Goal: Information Seeking & Learning: Find specific fact

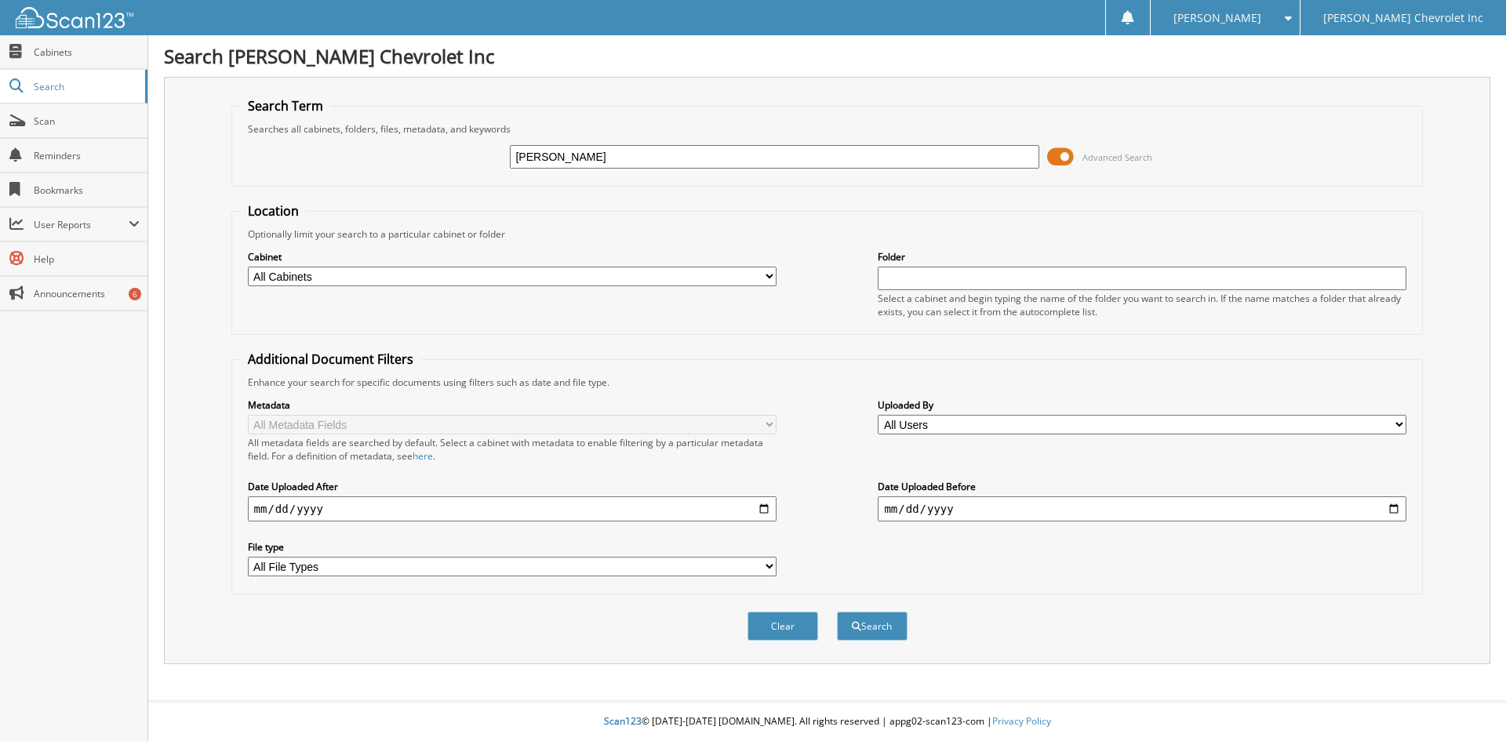
type input "[PERSON_NAME]"
click at [837, 612] on button "Search" at bounding box center [872, 626] width 71 height 29
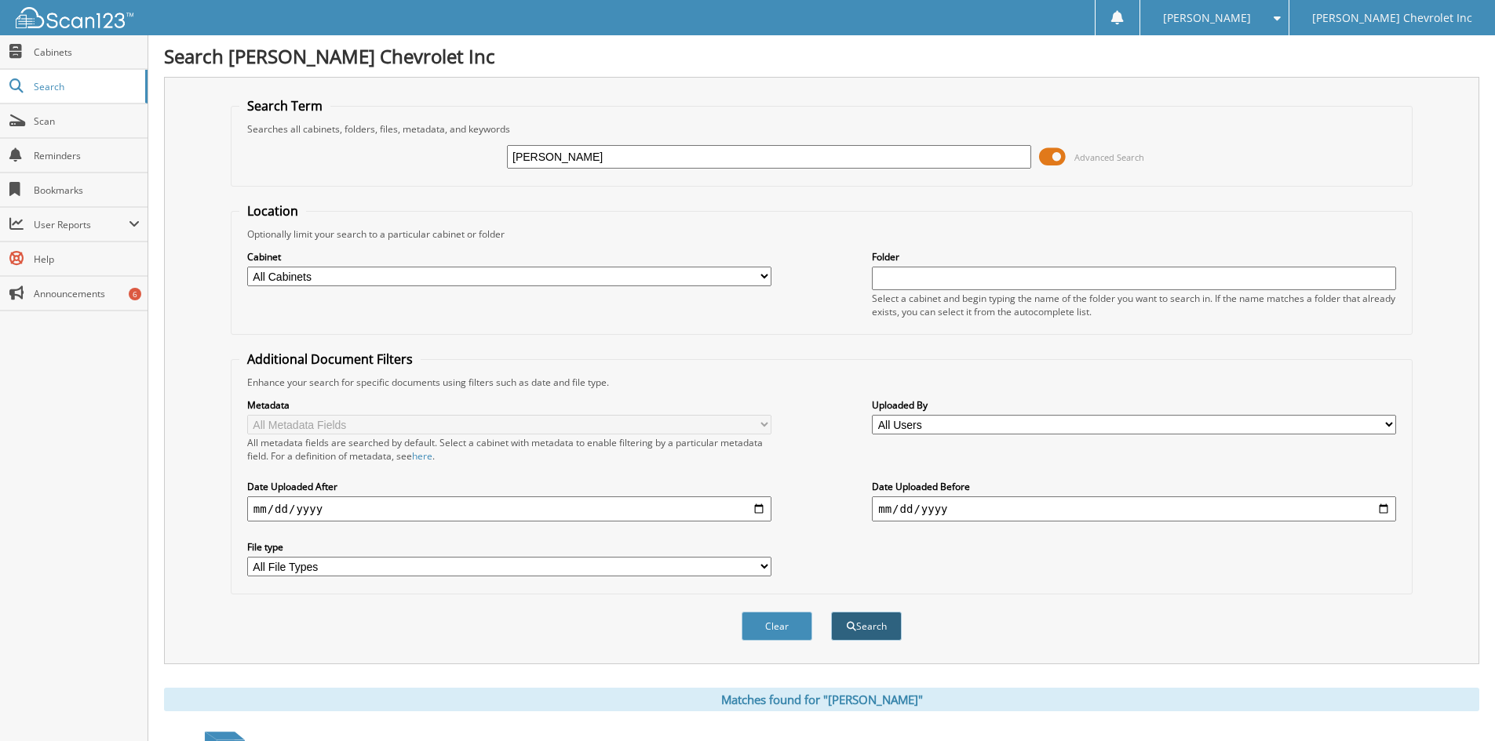
click at [877, 630] on button "Search" at bounding box center [866, 626] width 71 height 29
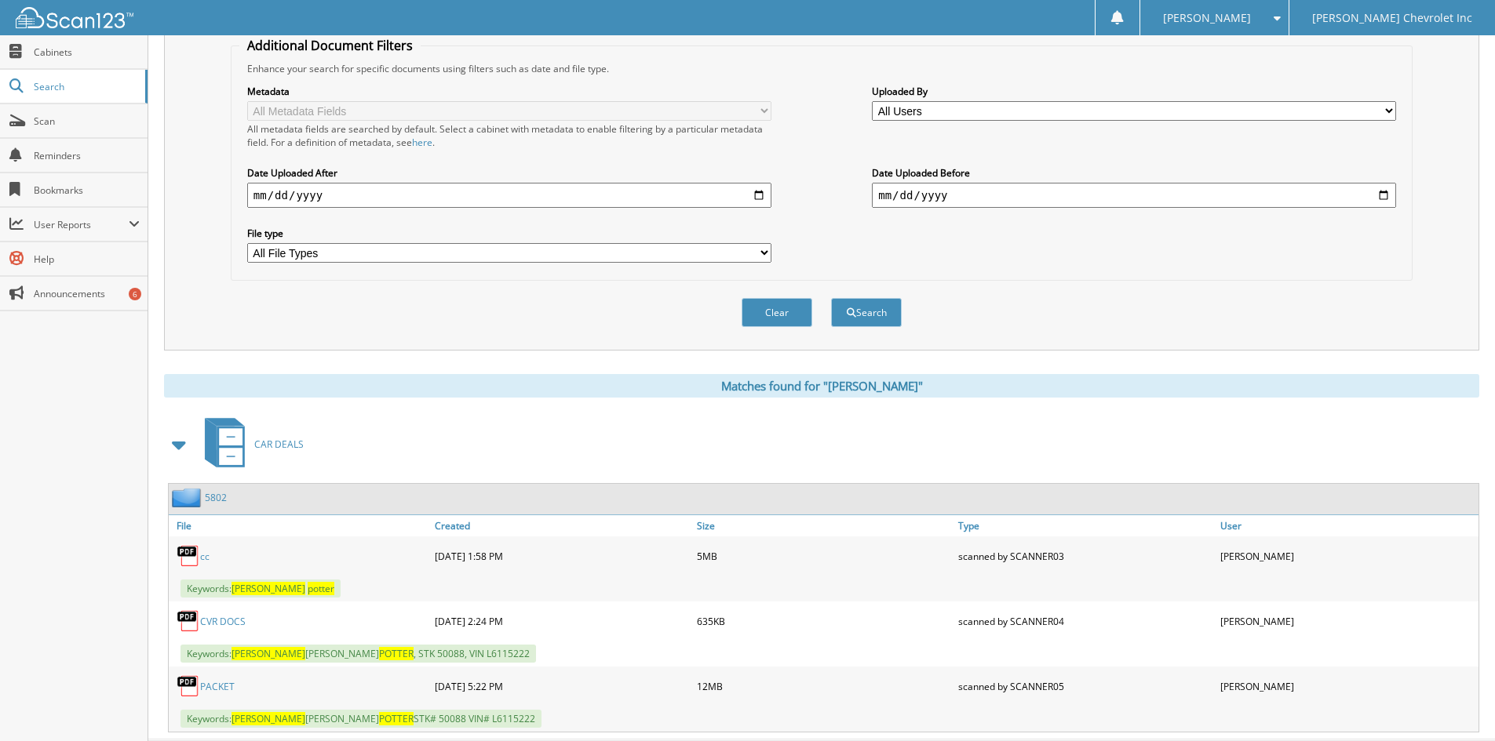
scroll to position [353, 0]
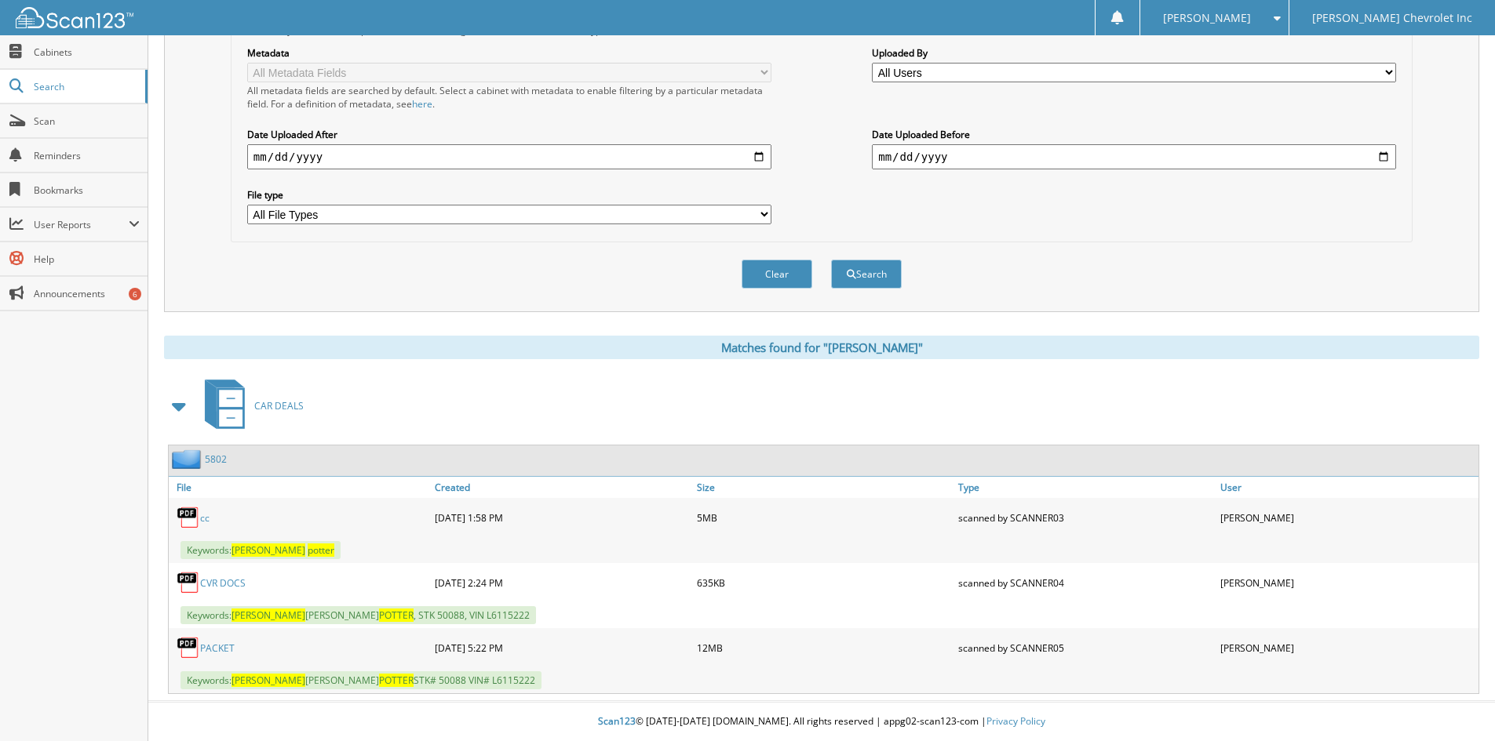
click at [236, 582] on link "CVR DOCS" at bounding box center [223, 583] width 46 height 13
click at [223, 647] on link "PACKET" at bounding box center [217, 648] width 35 height 13
click at [218, 649] on link "PACKET" at bounding box center [217, 648] width 35 height 13
